Goal: Transaction & Acquisition: Purchase product/service

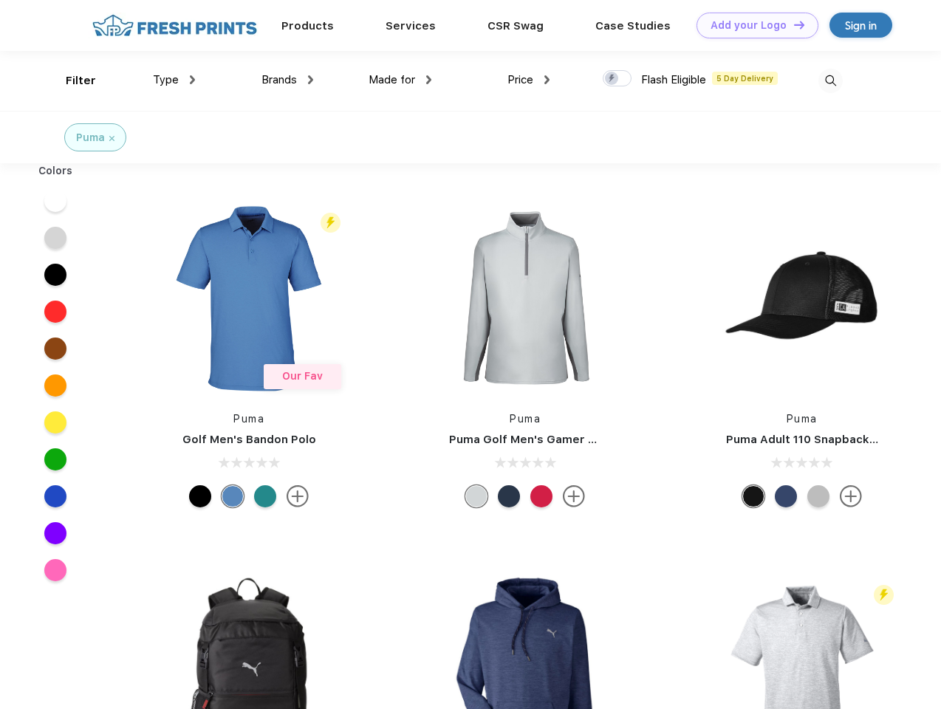
click at [752, 25] on link "Add your Logo Design Tool" at bounding box center [757, 26] width 122 height 26
click at [0, 0] on div "Design Tool" at bounding box center [0, 0] width 0 height 0
click at [792, 24] on link "Add your Logo Design Tool" at bounding box center [757, 26] width 122 height 26
click at [71, 80] on div "Filter" at bounding box center [81, 80] width 30 height 17
click at [174, 80] on span "Type" at bounding box center [166, 79] width 26 height 13
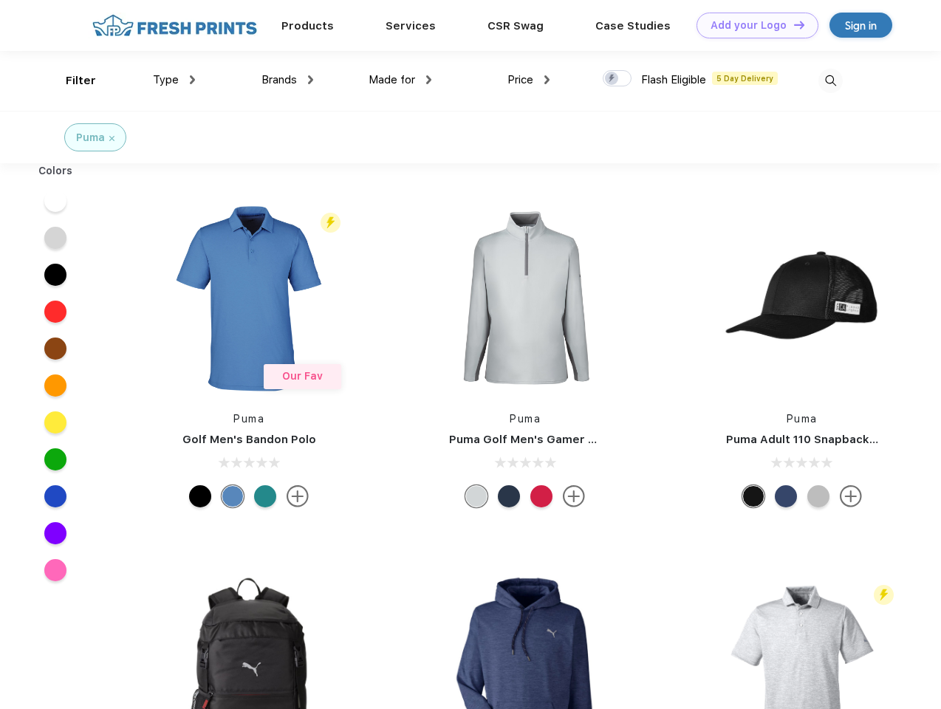
click at [287, 80] on span "Brands" at bounding box center [278, 79] width 35 height 13
click at [400, 80] on span "Made for" at bounding box center [391, 79] width 47 height 13
click at [529, 80] on span "Price" at bounding box center [520, 79] width 26 height 13
click at [617, 79] on div at bounding box center [617, 78] width 29 height 16
click at [612, 79] on input "checkbox" at bounding box center [608, 74] width 10 height 10
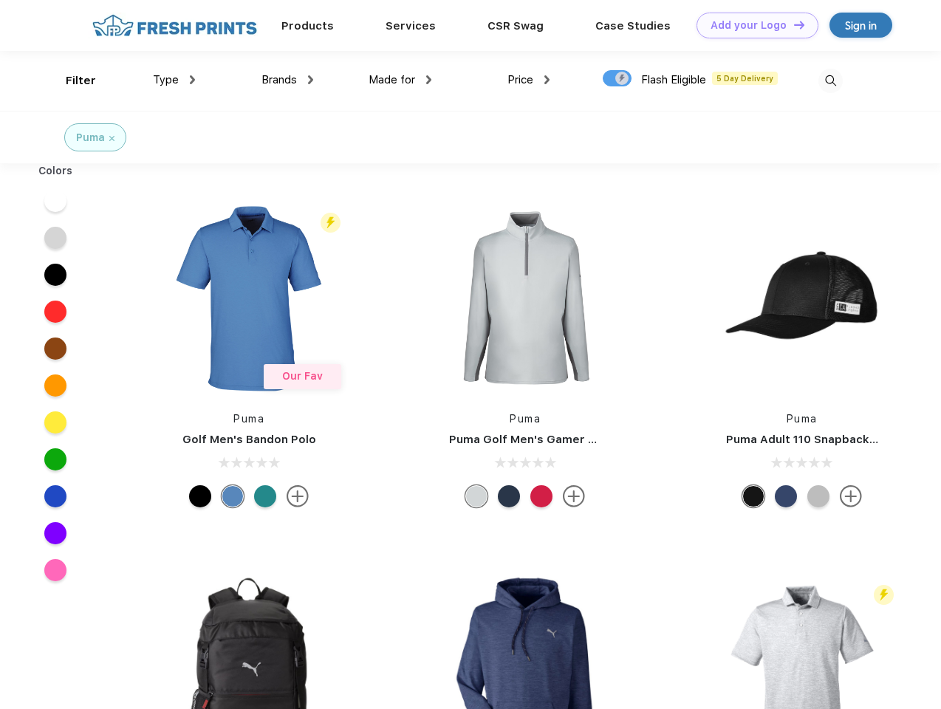
click at [830, 80] on img at bounding box center [830, 81] width 24 height 24
